Goal: Task Accomplishment & Management: Use online tool/utility

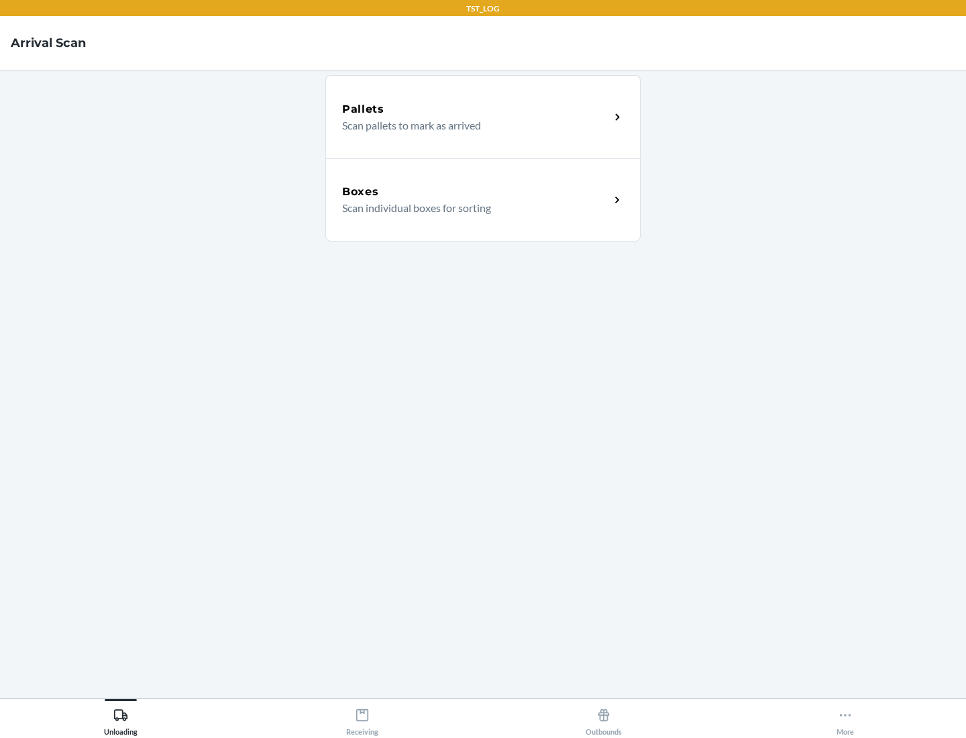
click at [476, 192] on div "Boxes" at bounding box center [476, 192] width 268 height 16
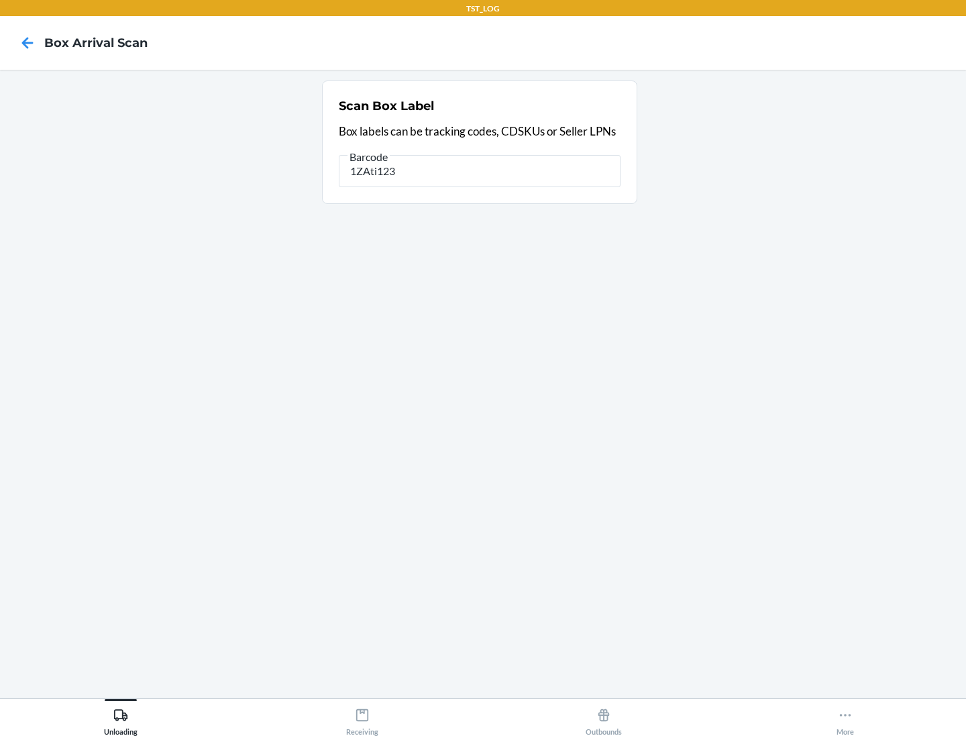
type input "1ZAti123"
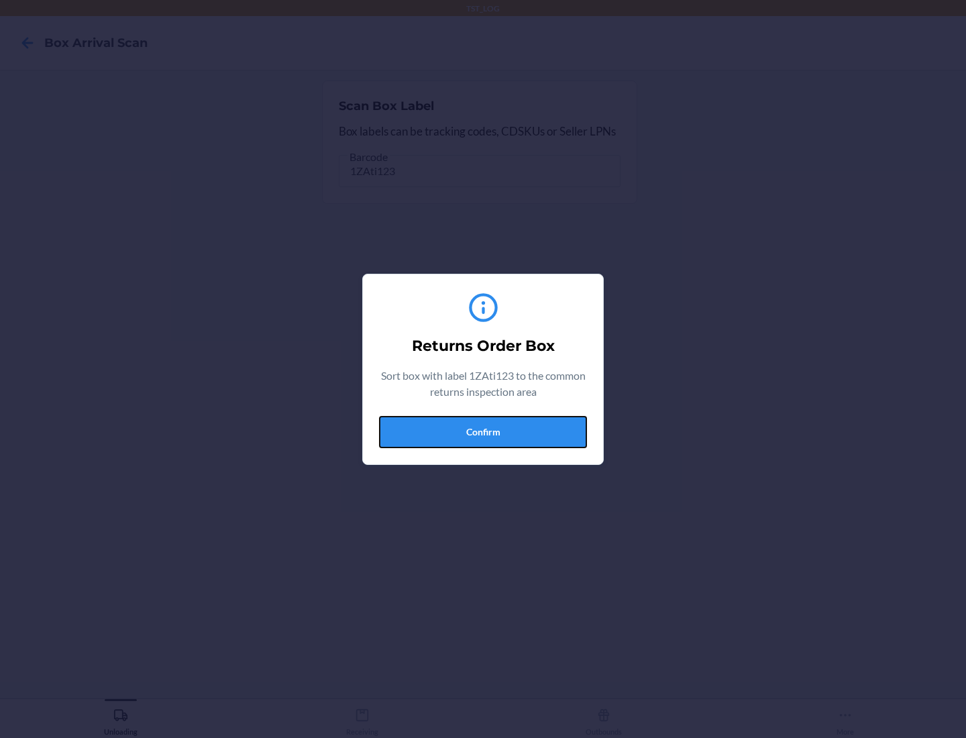
click at [483, 431] on button "Confirm" at bounding box center [483, 432] width 208 height 32
